Goal: Information Seeking & Learning: Check status

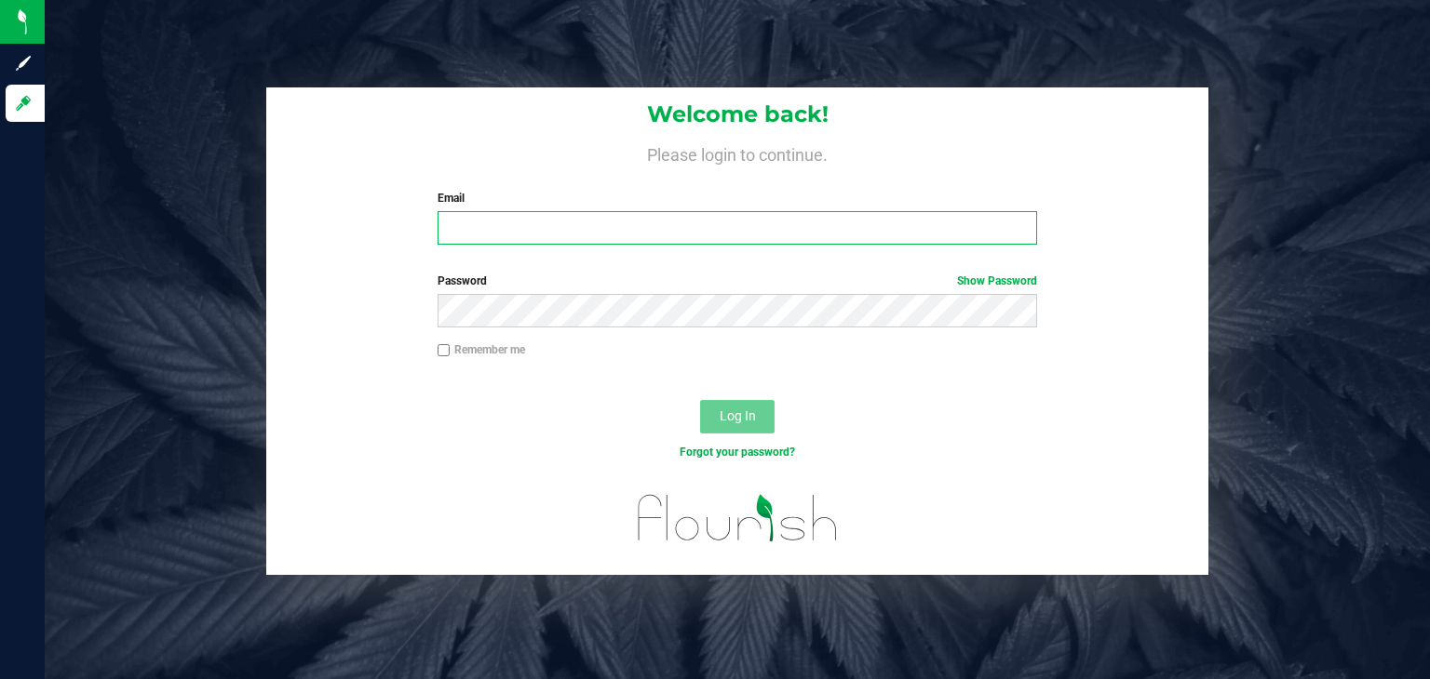
type input "[EMAIL_ADDRESS][DOMAIN_NAME]"
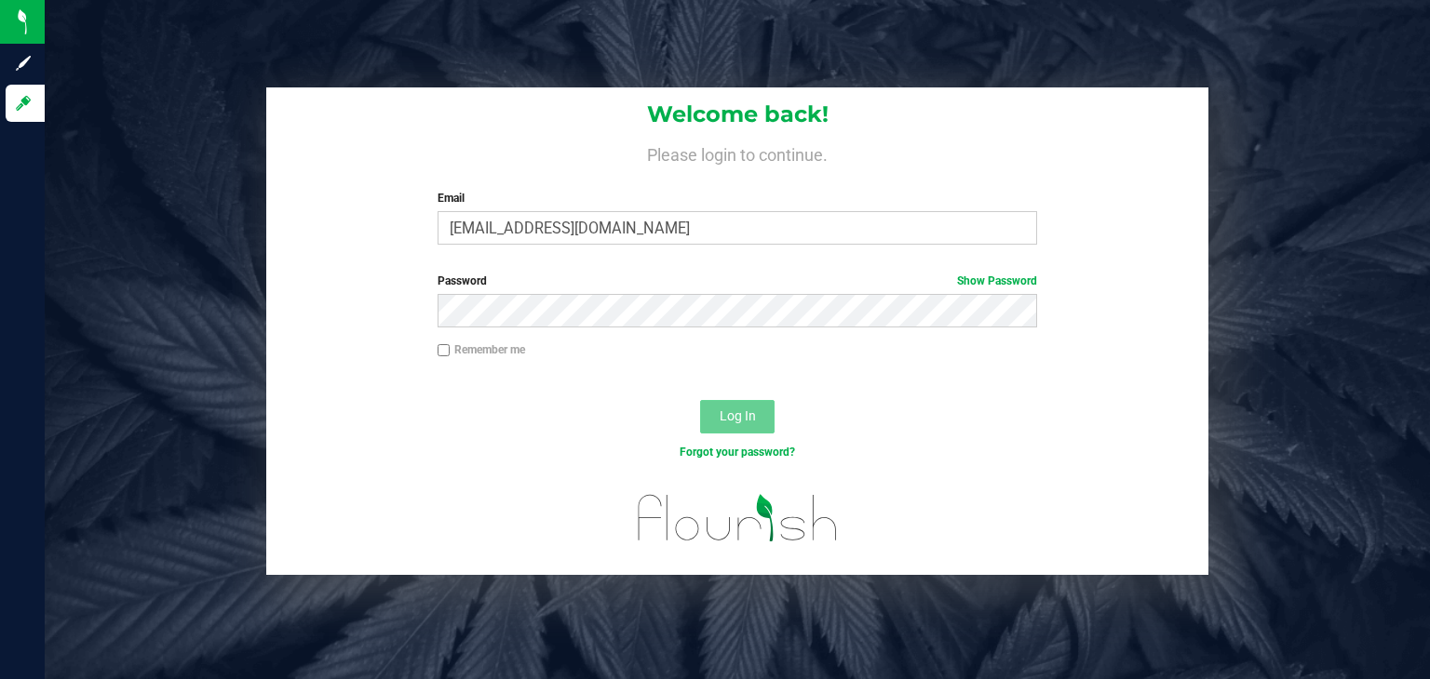
click at [737, 423] on span "Log In" at bounding box center [737, 416] width 36 height 15
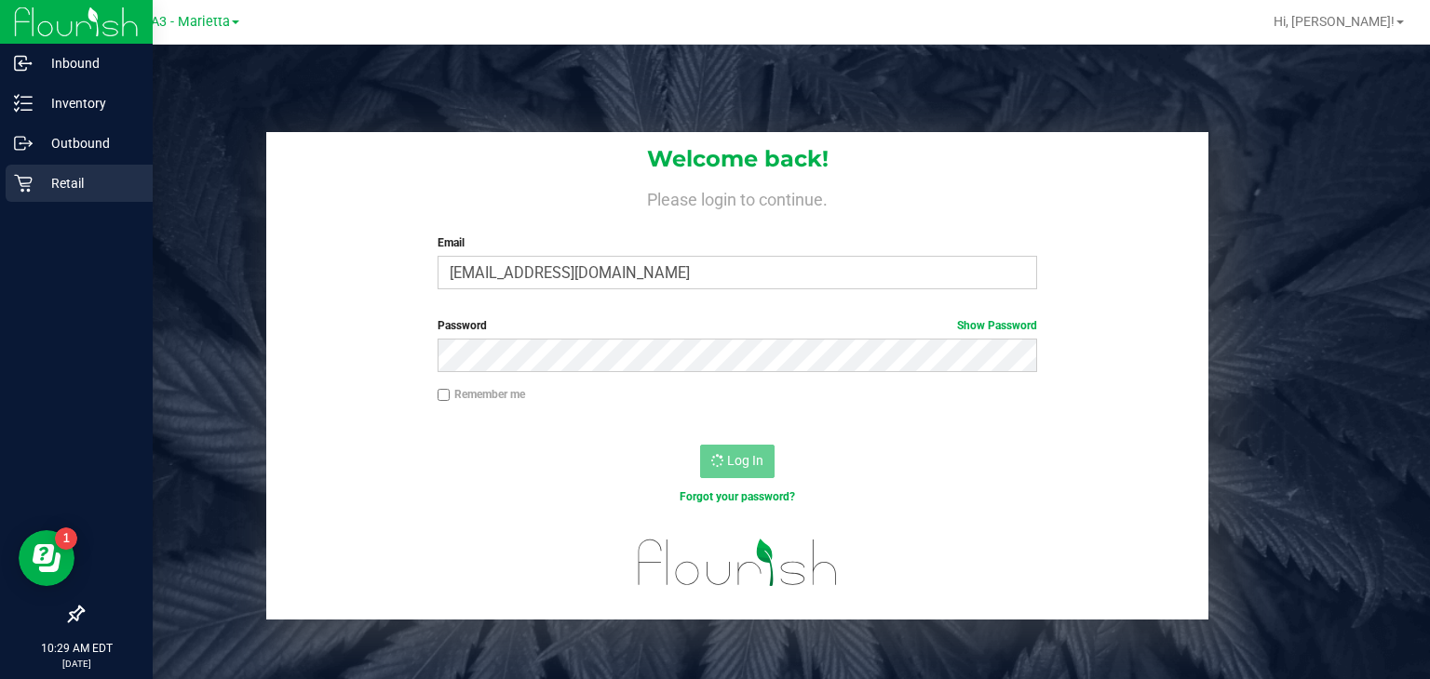
click at [44, 183] on p "Retail" at bounding box center [89, 183] width 112 height 22
click at [64, 179] on p "Retail" at bounding box center [89, 183] width 112 height 22
click at [63, 150] on p "Outbound" at bounding box center [89, 143] width 112 height 22
click at [67, 189] on p "Retail" at bounding box center [89, 183] width 112 height 22
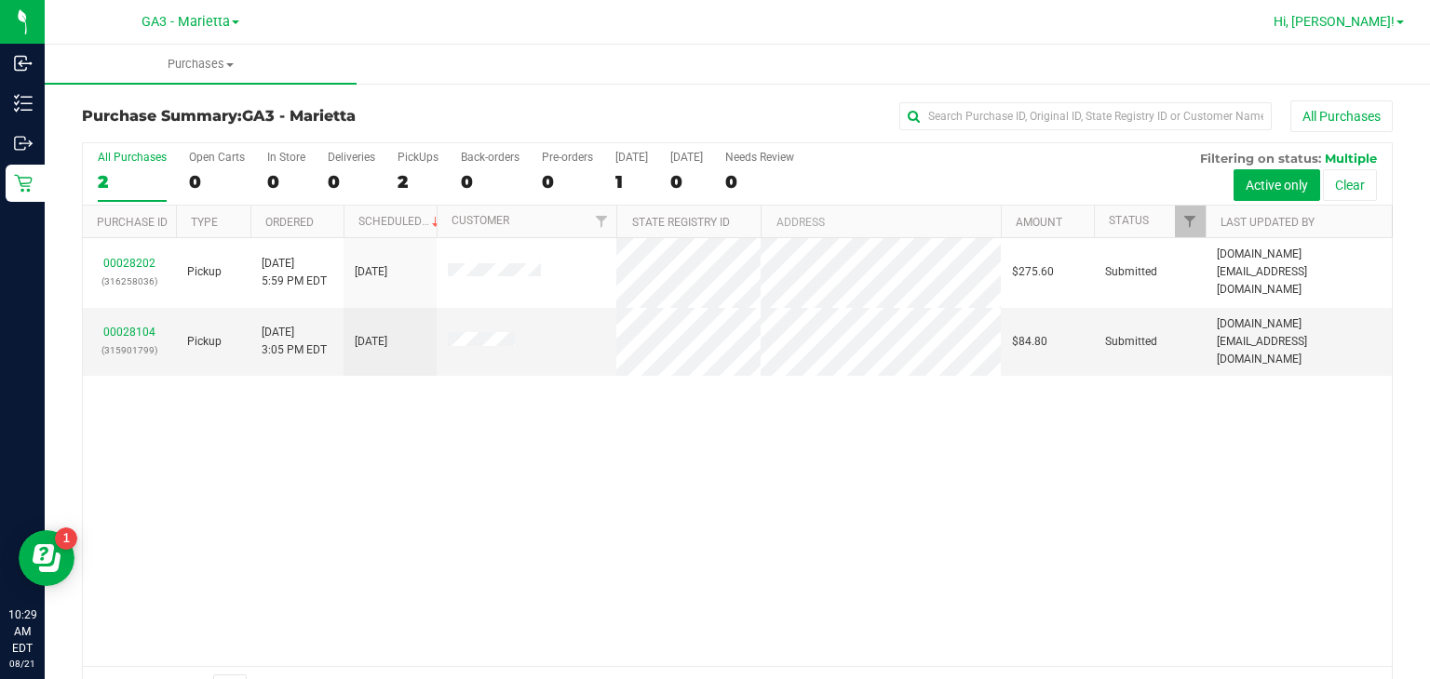
click at [1391, 31] on link "Hi, [PERSON_NAME]!" at bounding box center [1338, 22] width 145 height 20
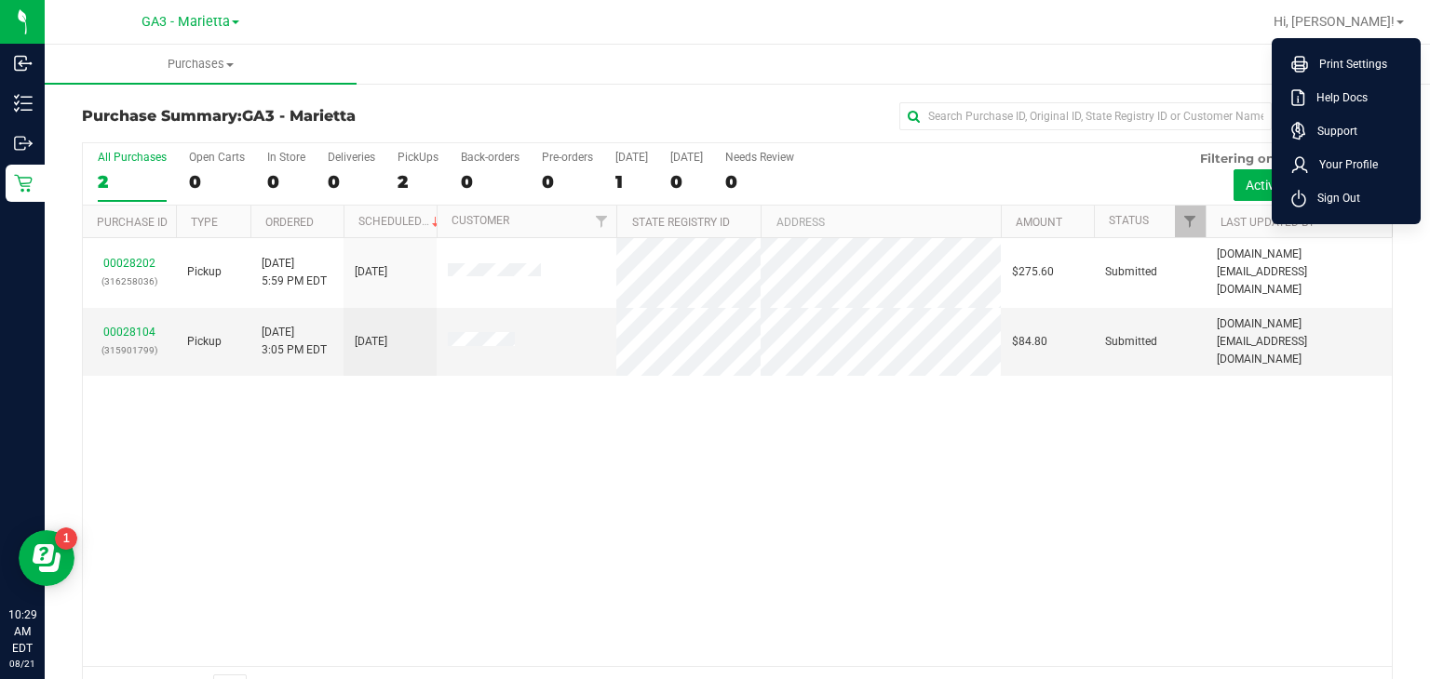
click at [784, 46] on ul "Purchases Summary of purchases Fulfillment All purchases" at bounding box center [760, 65] width 1430 height 40
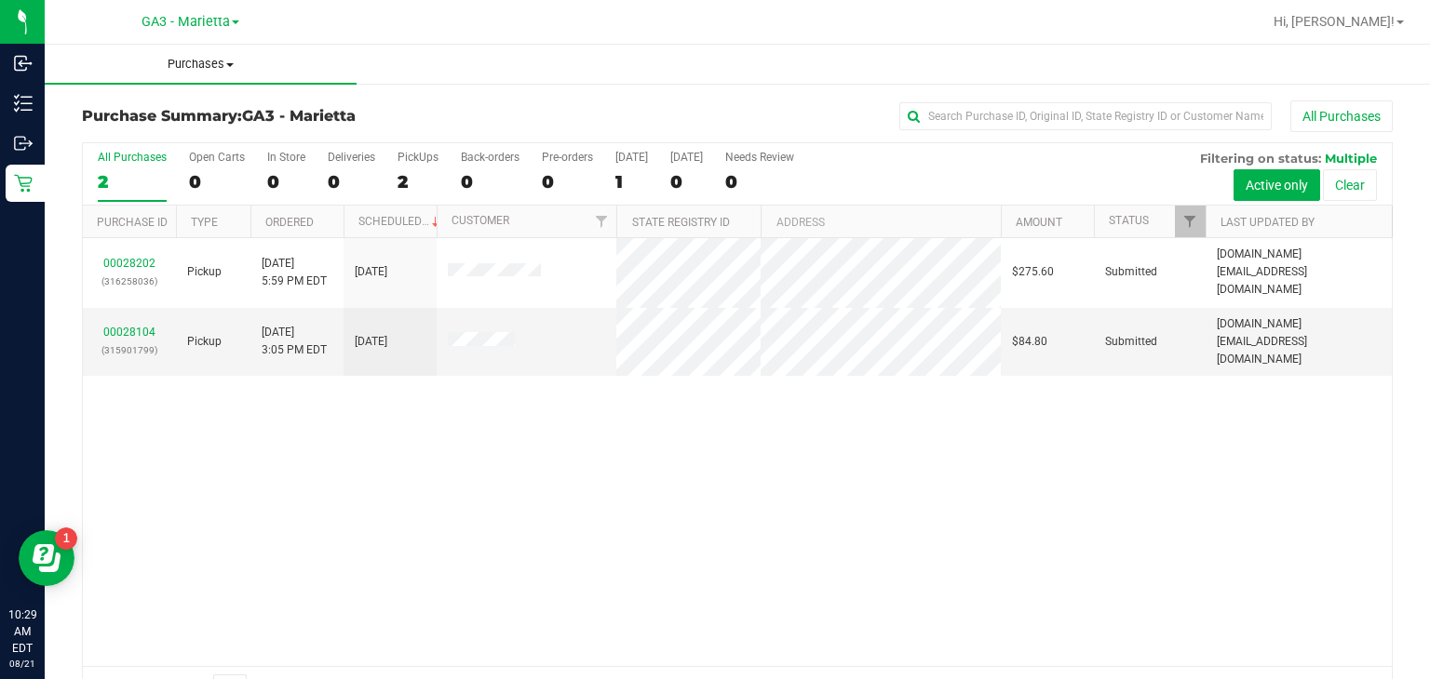
click at [216, 67] on span "Purchases" at bounding box center [201, 64] width 312 height 17
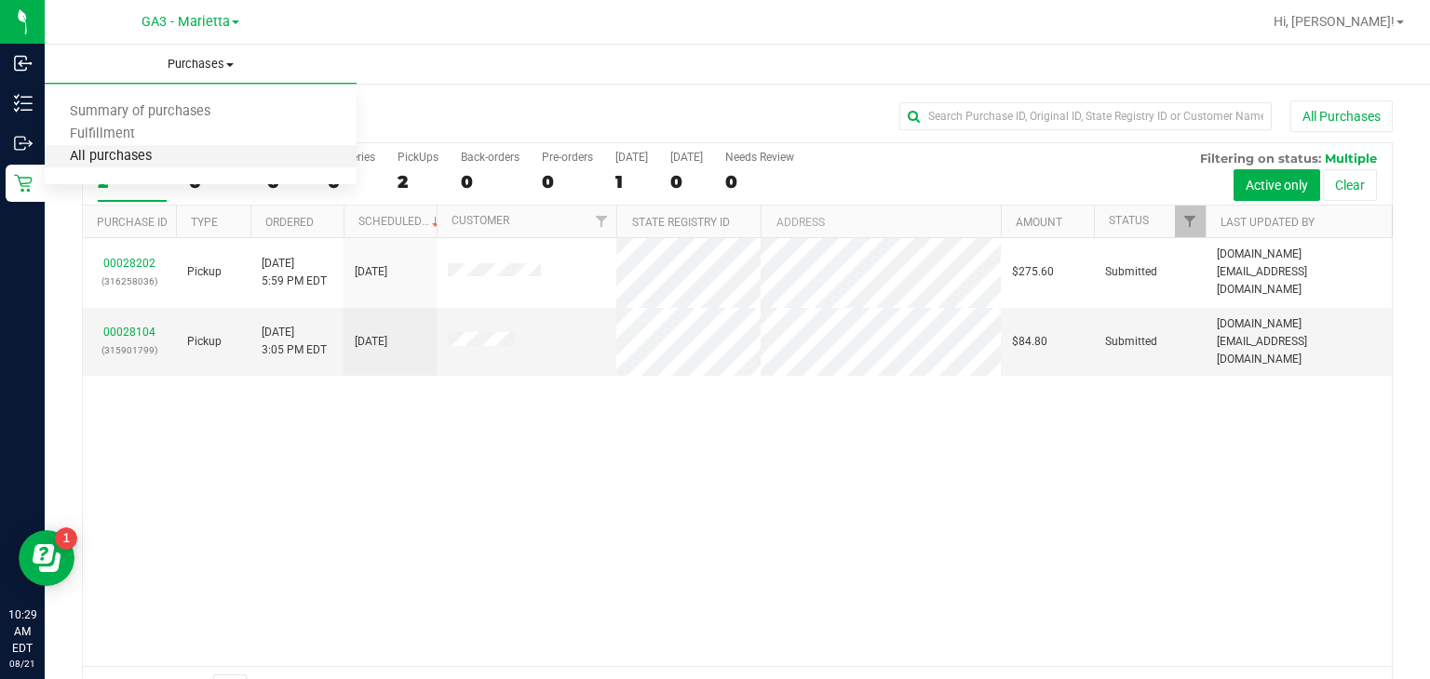
click at [140, 152] on span "All purchases" at bounding box center [111, 157] width 132 height 16
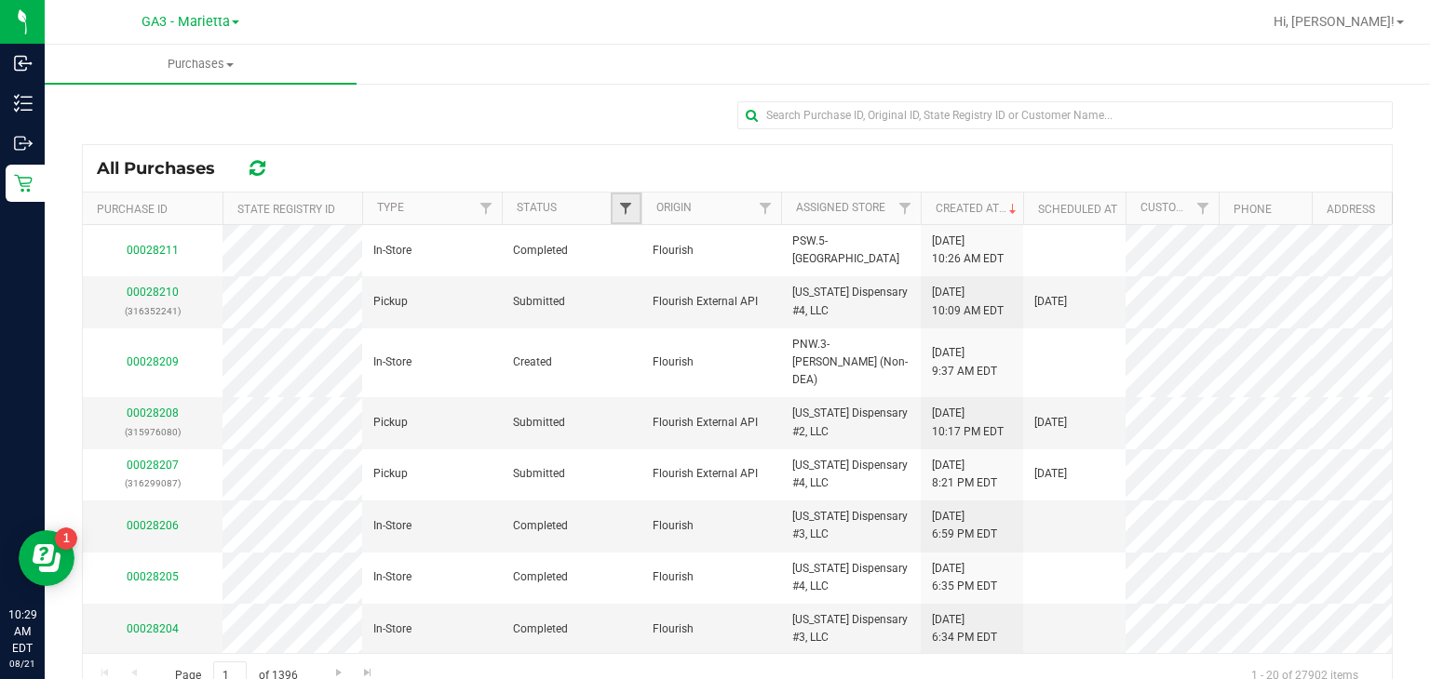
click at [629, 211] on span "Filter" at bounding box center [625, 208] width 15 height 15
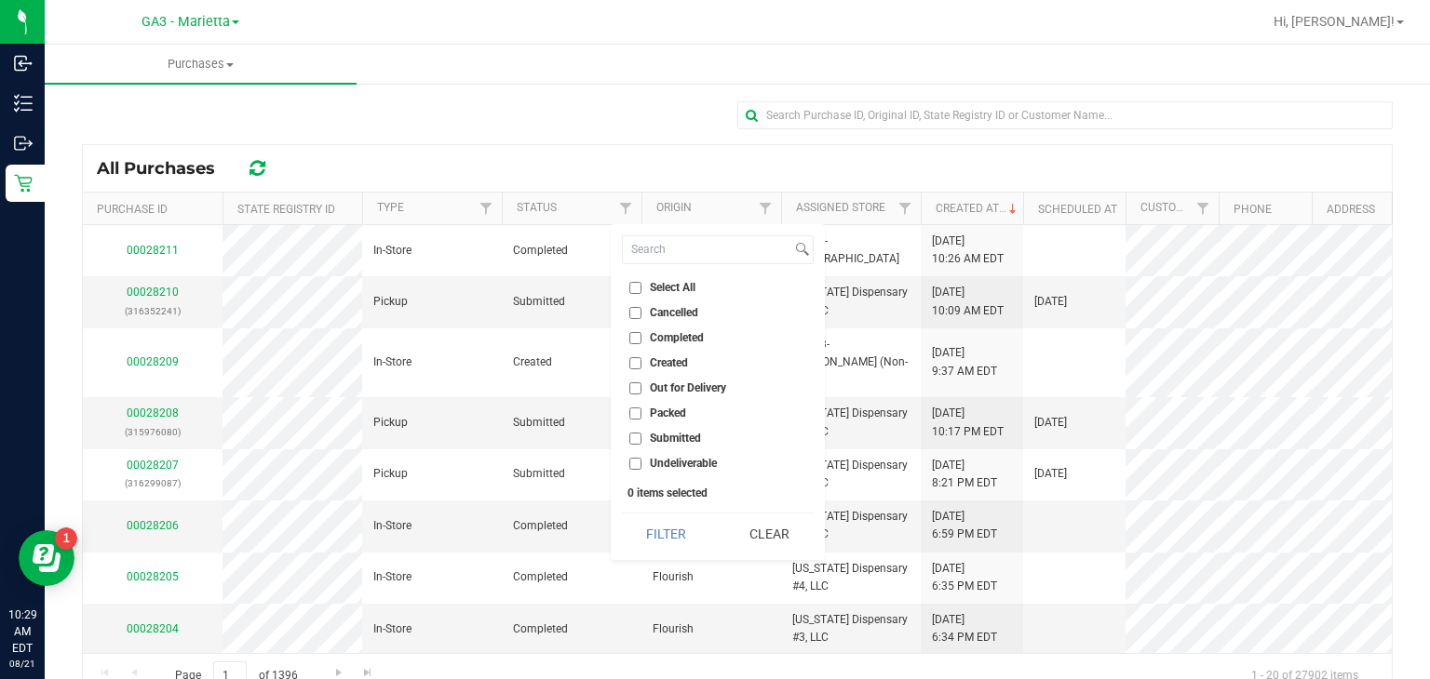
click at [672, 337] on span "Completed" at bounding box center [677, 337] width 54 height 11
click at [641, 337] on input "Completed" at bounding box center [635, 338] width 12 height 12
checkbox input "true"
click at [672, 521] on button "Filter" at bounding box center [666, 534] width 89 height 41
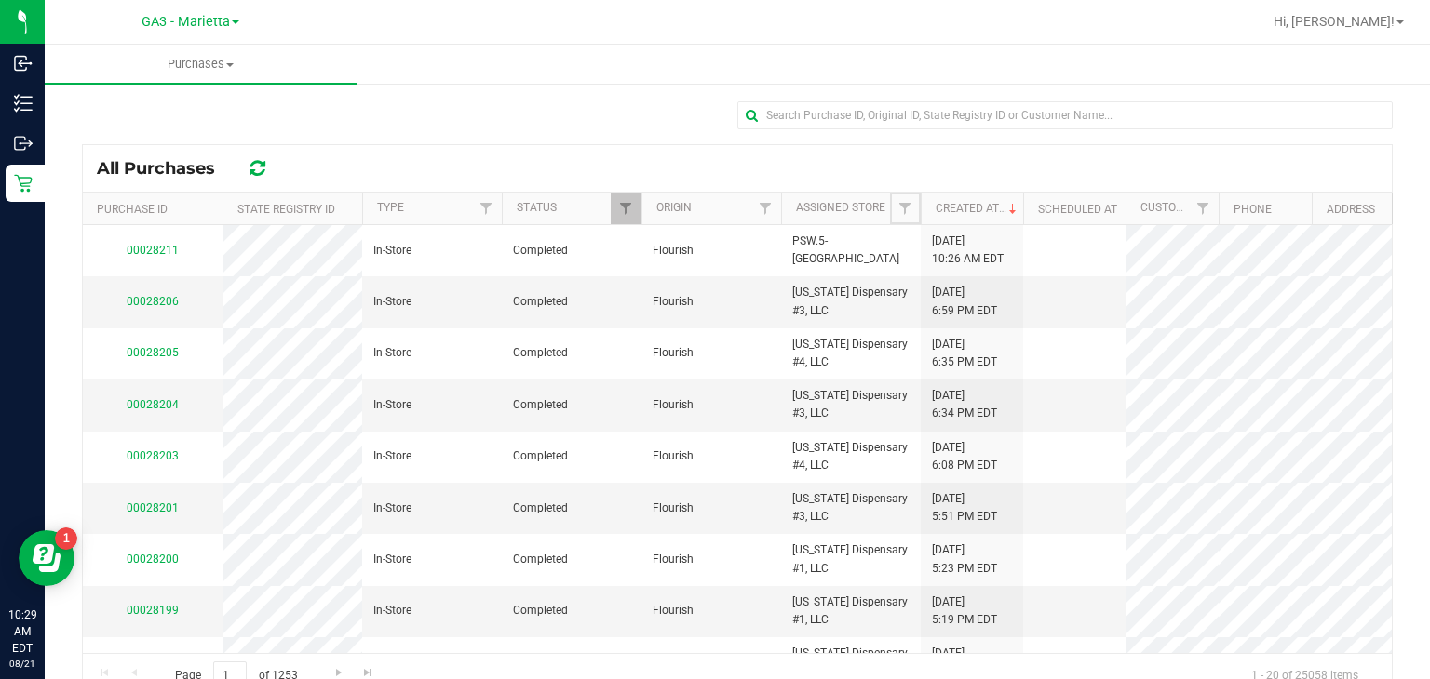
click at [905, 206] on span "Filter" at bounding box center [904, 208] width 15 height 15
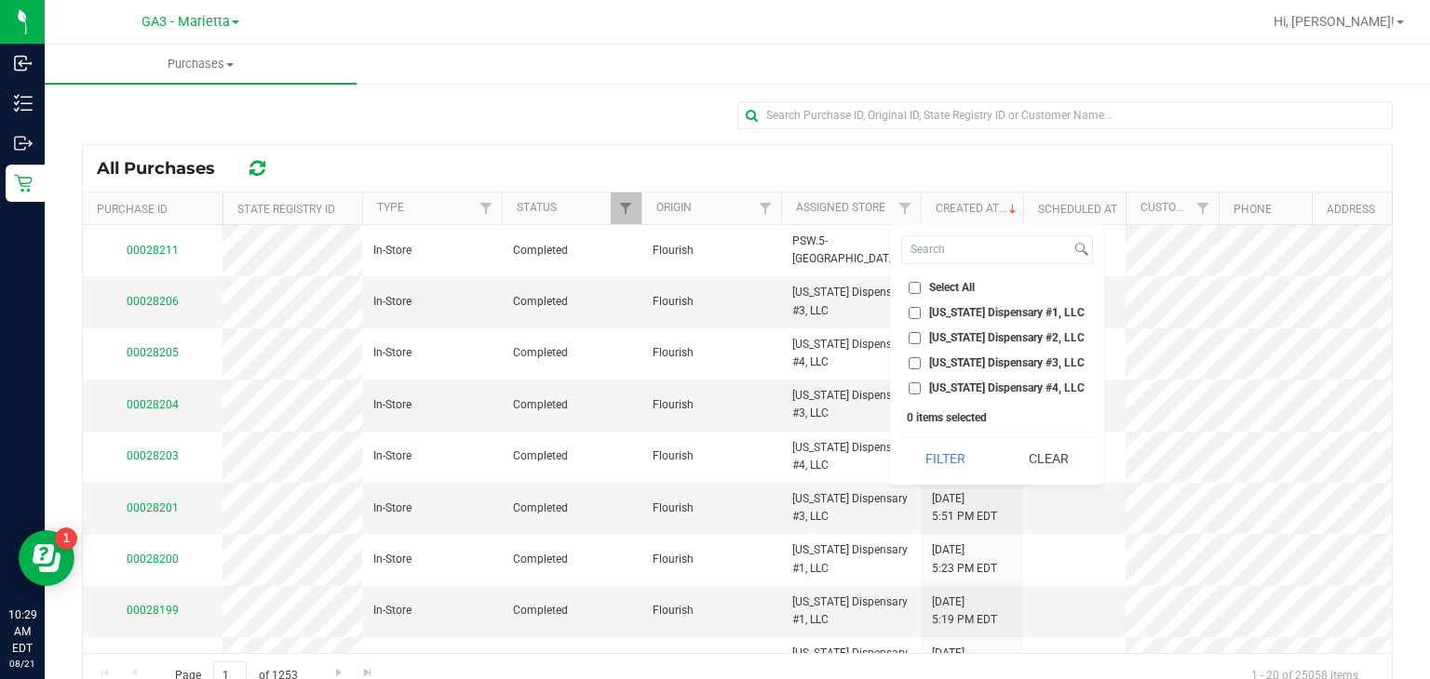
click at [951, 290] on span "Select All" at bounding box center [952, 287] width 46 height 11
click at [921, 290] on input "Select All" at bounding box center [914, 288] width 12 height 12
checkbox input "true"
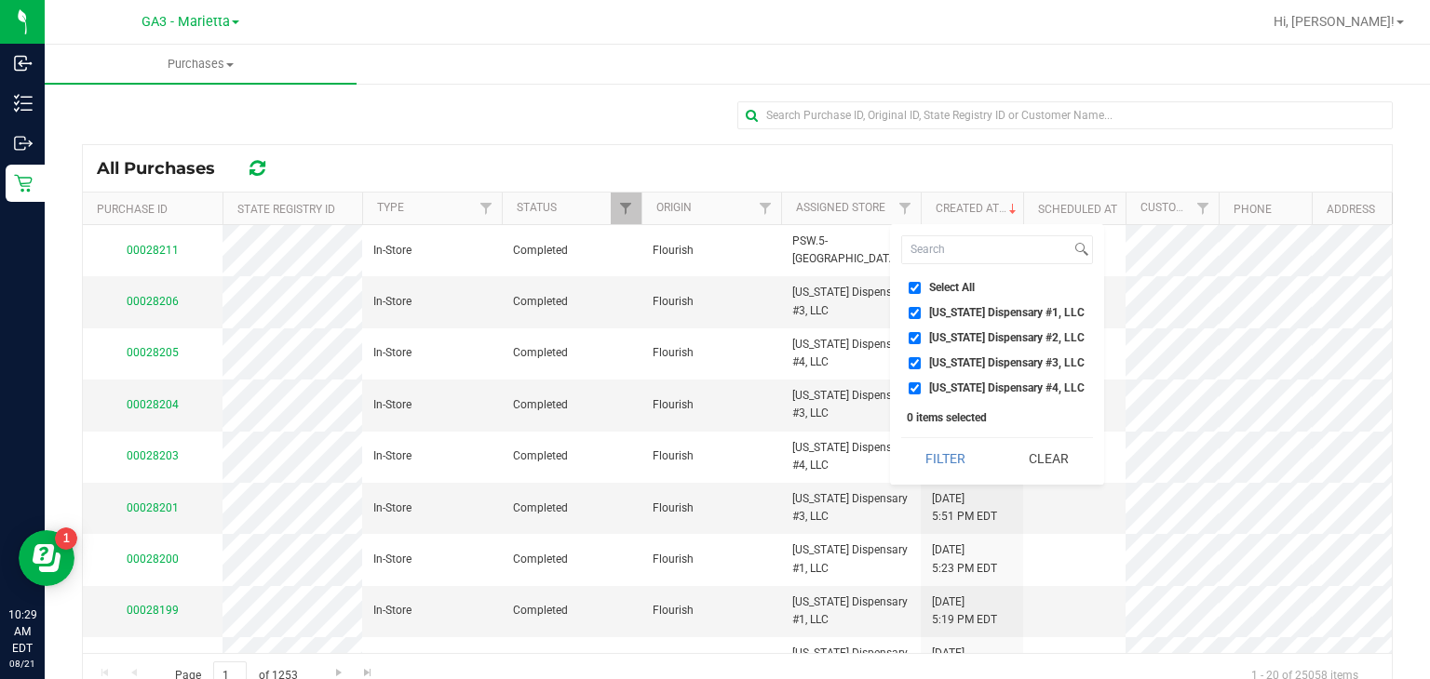
checkbox input "true"
click at [935, 465] on button "Filter" at bounding box center [945, 458] width 89 height 41
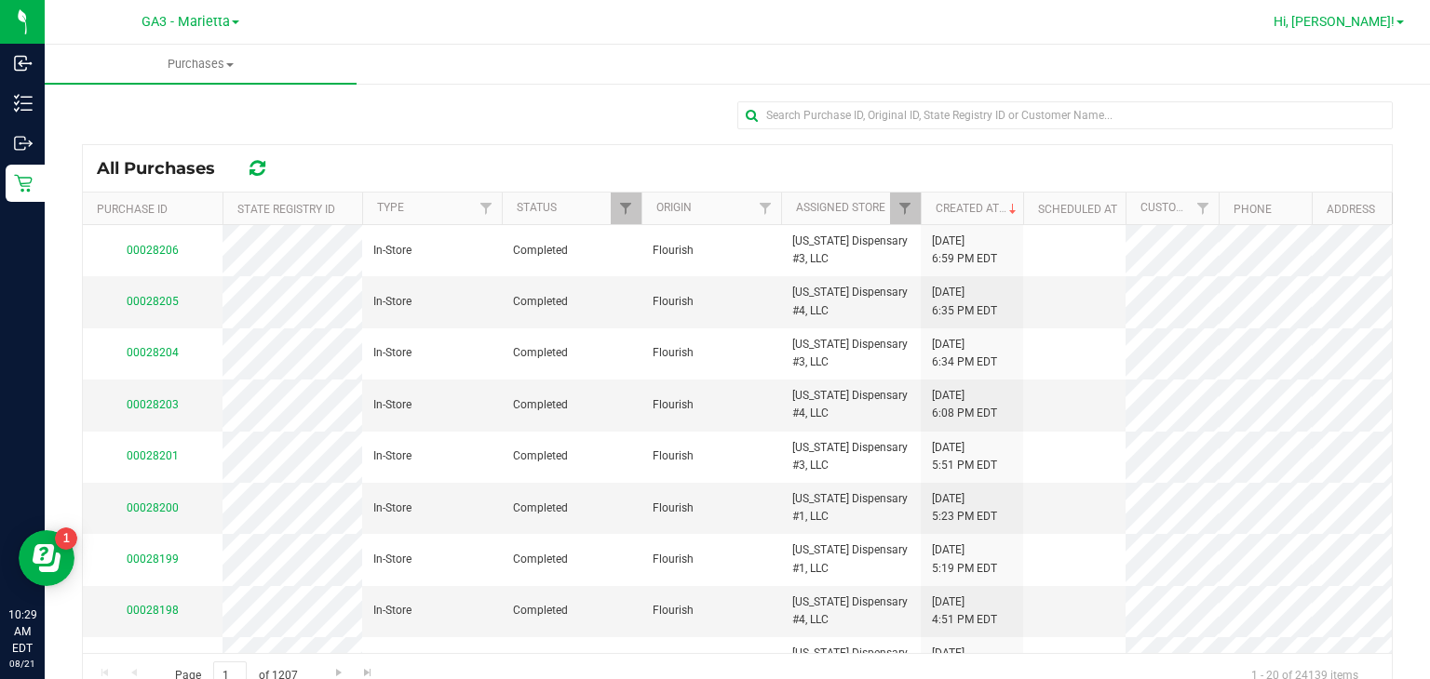
click at [1338, 28] on link "Hi, [PERSON_NAME]!" at bounding box center [1338, 22] width 145 height 20
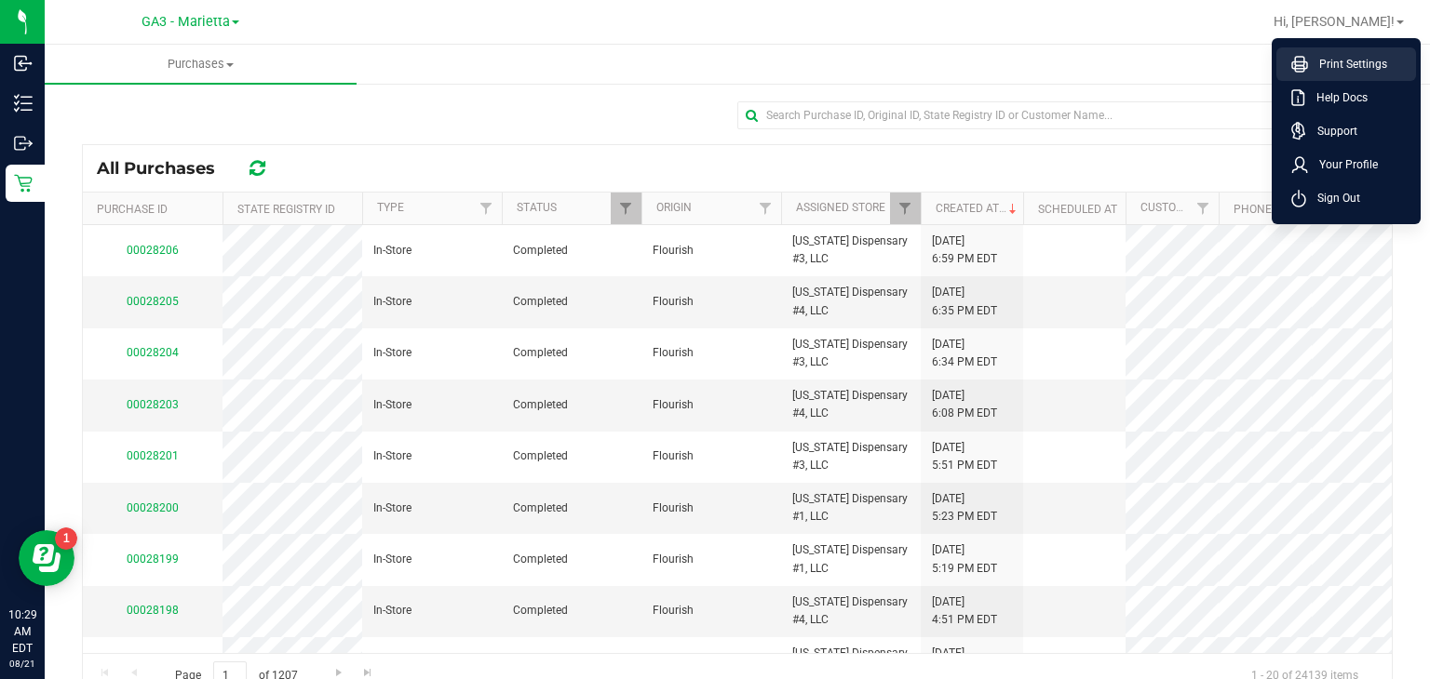
click at [1343, 65] on span "Print Settings" at bounding box center [1347, 64] width 79 height 19
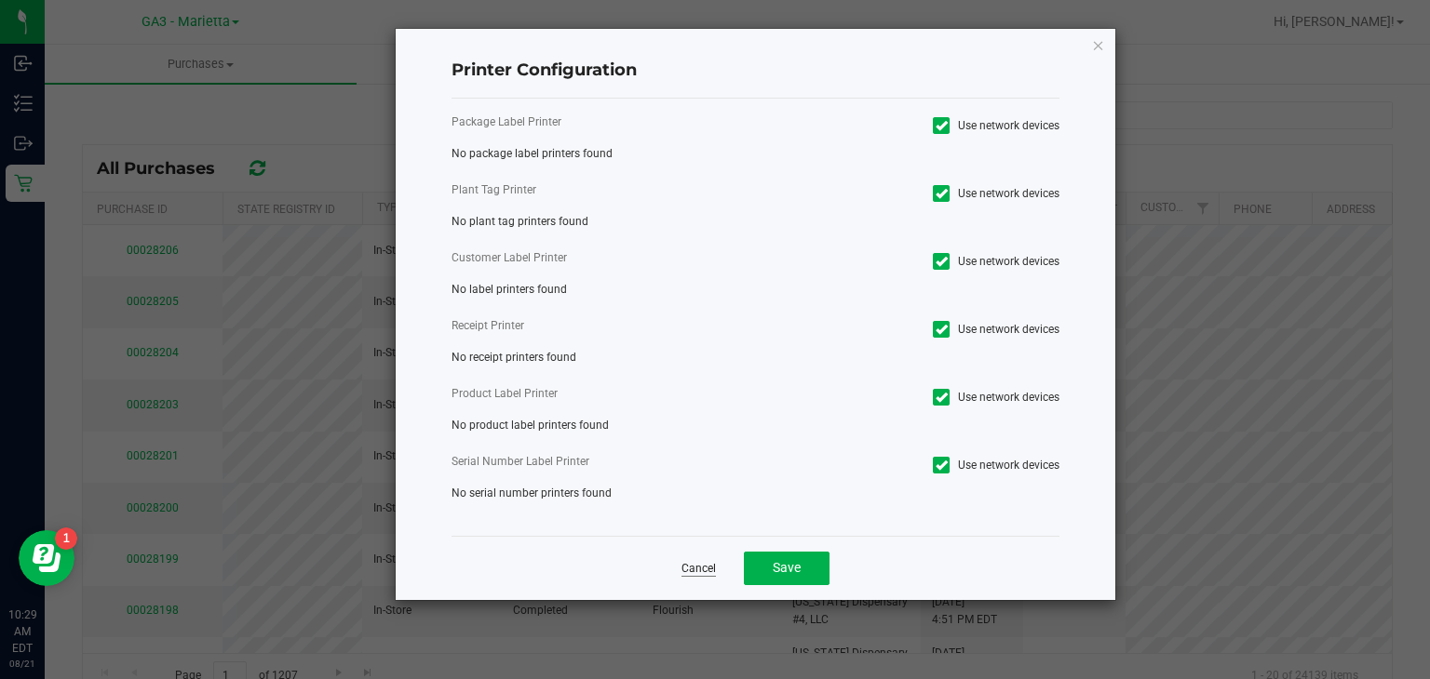
click at [697, 573] on link "Cancel" at bounding box center [698, 569] width 34 height 16
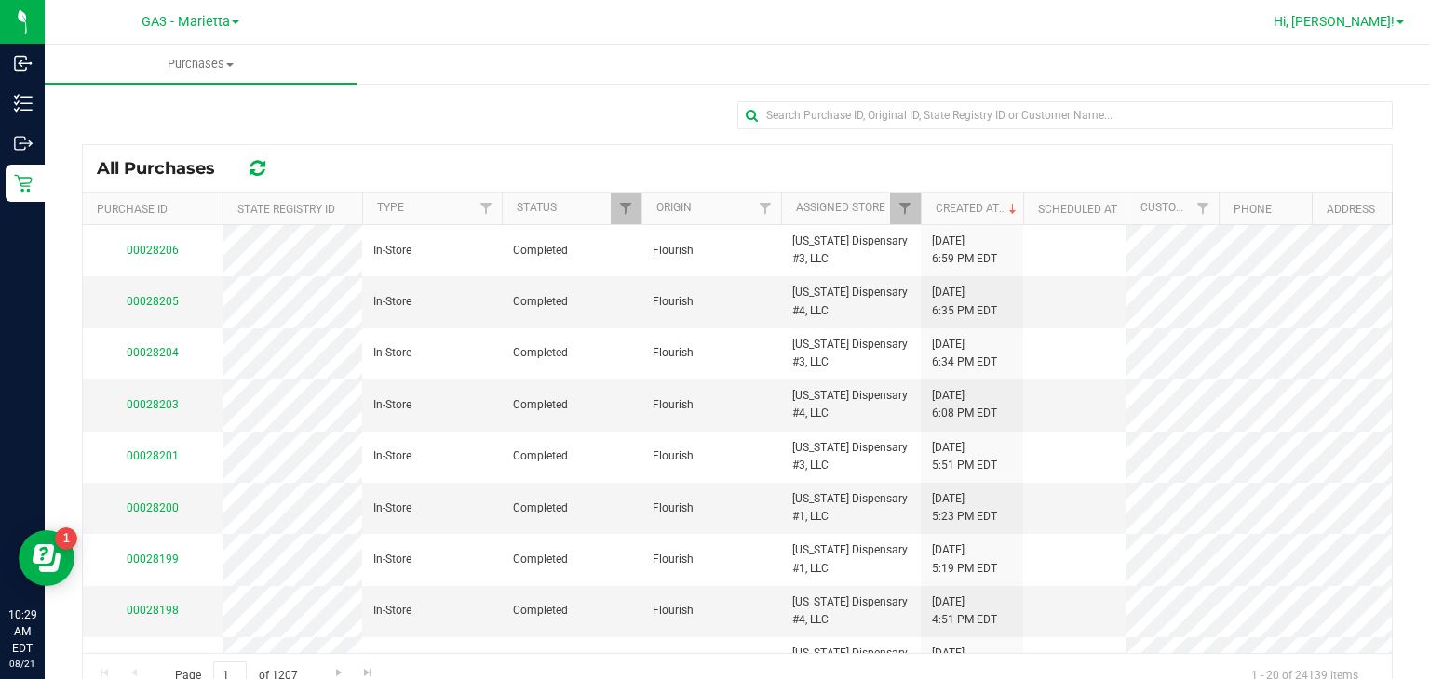
click at [1385, 16] on span "Hi, [PERSON_NAME]!" at bounding box center [1333, 21] width 121 height 15
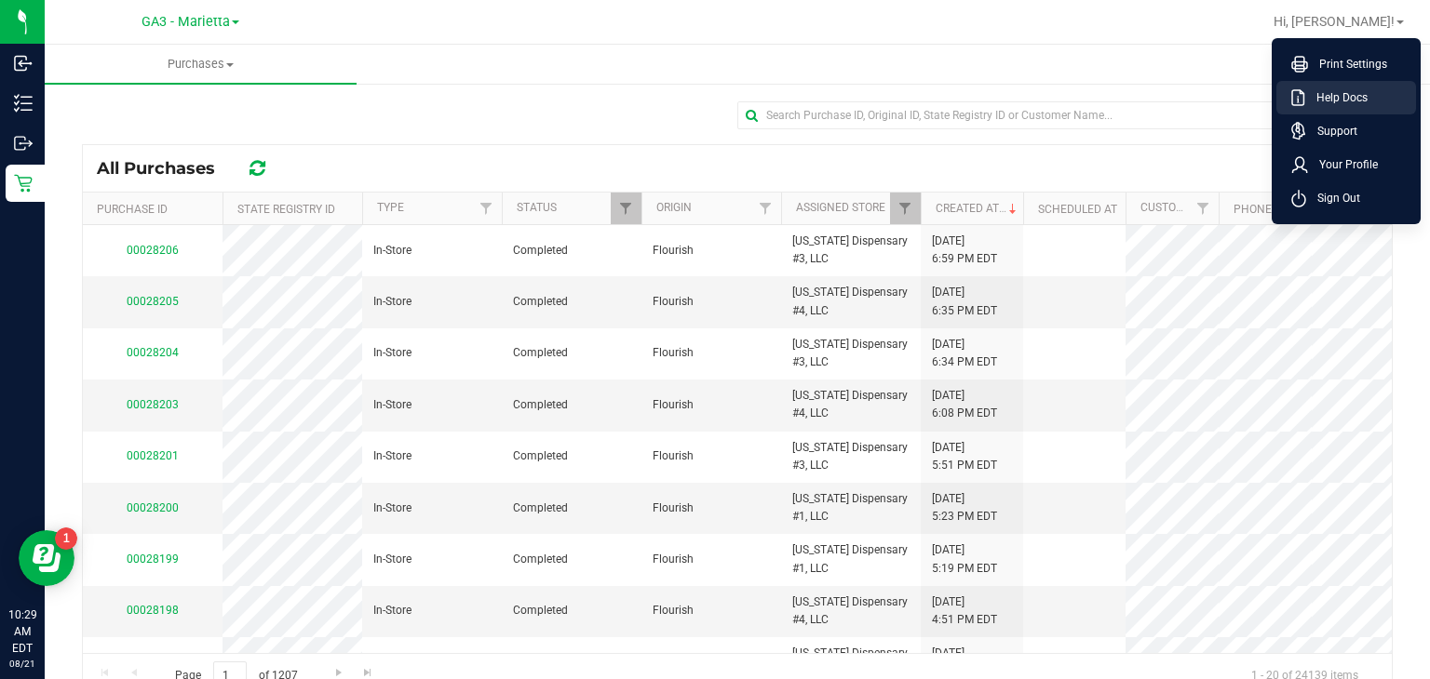
click at [1355, 110] on li "Help Docs" at bounding box center [1346, 98] width 140 height 34
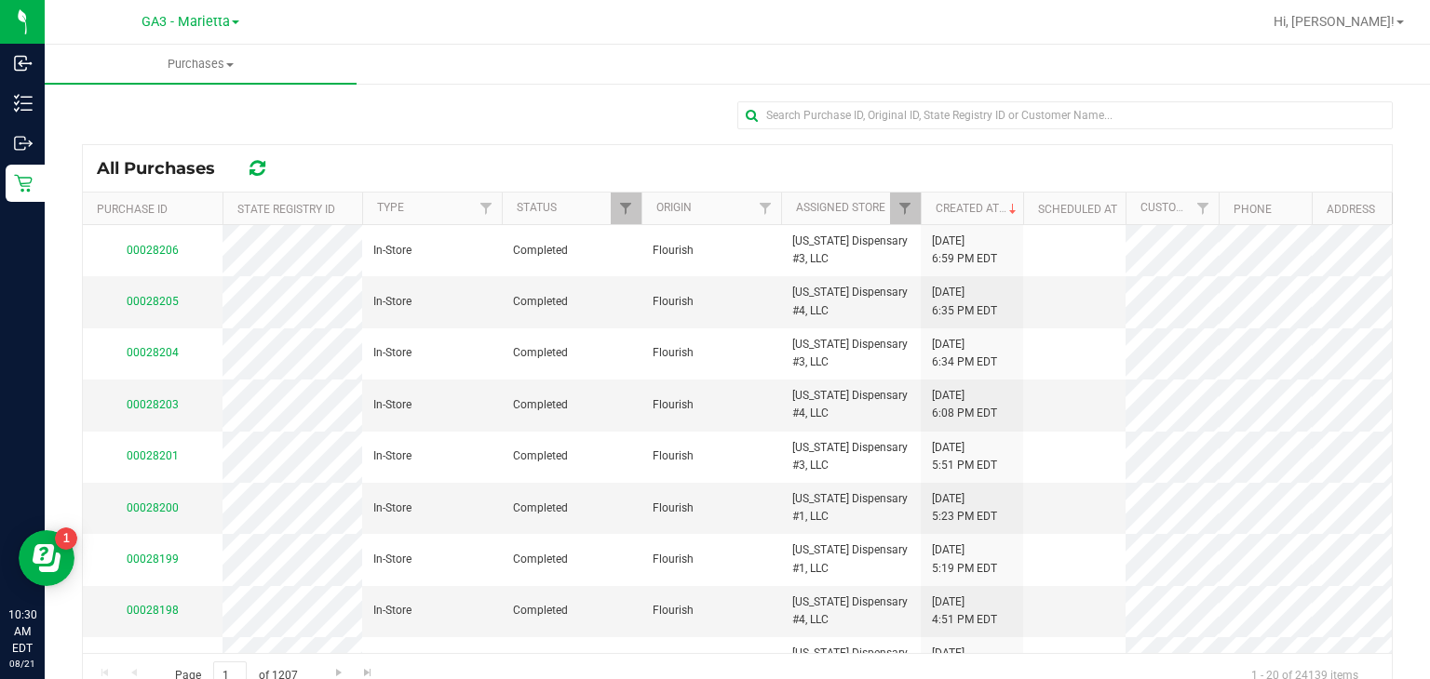
click at [674, 88] on div "All Purchases Purchase ID State Registry ID Type Status Origin Assigned Store C…" at bounding box center [737, 400] width 1385 height 636
